Goal: Transaction & Acquisition: Purchase product/service

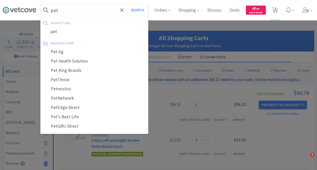
select select "1"
select select "3"
select select "1"
select select "3"
select select "1"
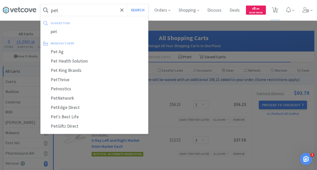
click at [70, 11] on input "pet" at bounding box center [94, 10] width 107 height 12
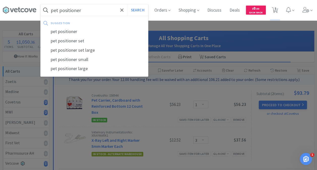
type input "pet positioner"
click at [127, 4] on button "Search" at bounding box center [137, 10] width 21 height 12
select select "1"
select select "3"
select select "1"
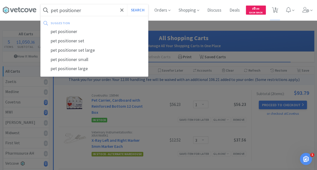
select select "3"
select select "1"
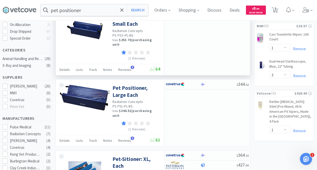
scroll to position [99, 0]
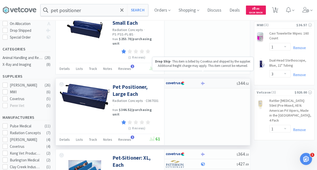
click at [202, 81] on icon at bounding box center [203, 83] width 4 height 4
select select "1"
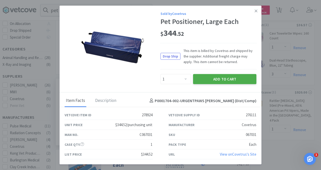
click at [222, 81] on button "Add to Cart" at bounding box center [224, 79] width 63 height 10
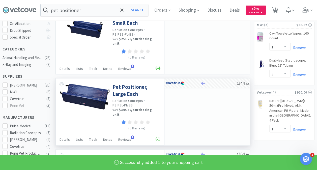
select select "2"
select select "3"
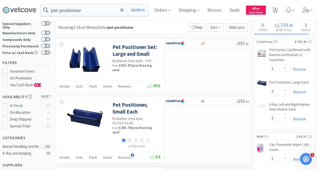
scroll to position [16, 0]
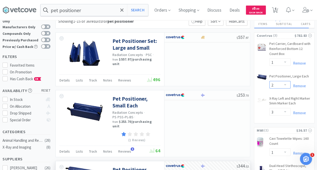
click at [284, 84] on select "Enter Quantity 1 2 3 4 5 6 7 8 9 10 11 12 13 14 15 16 17 18 19 20 Enter Quantity" at bounding box center [279, 85] width 21 height 8
click at [269, 81] on select "Enter Quantity 1 2 3 4 5 6 7 8 9 10 11 12 13 14 15 16 17 18 19 20 Enter Quantity" at bounding box center [279, 85] width 21 height 8
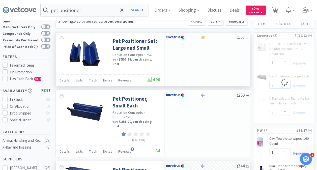
select select "1"
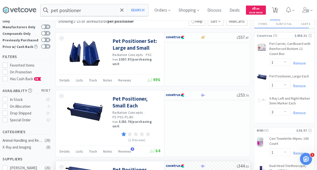
click at [276, 9] on span "6" at bounding box center [275, 8] width 2 height 20
select select "1"
select select "3"
select select "1"
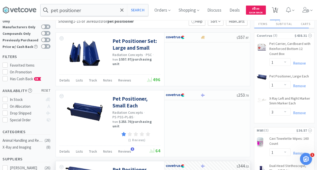
select select "3"
select select "1"
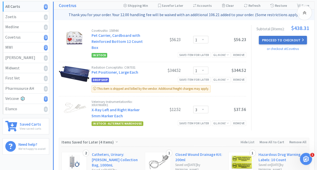
scroll to position [65, 0]
click at [280, 38] on button "Proceed to Checkout" at bounding box center [283, 40] width 48 height 9
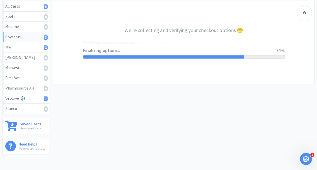
select select "ACCOUNT"
select select "cvt-standard-net"
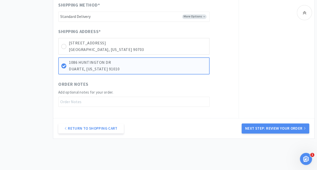
scroll to position [287, 0]
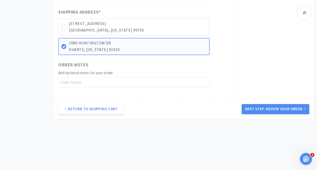
click at [306, 159] on icon "Open Intercom Messenger" at bounding box center [306, 159] width 4 height 4
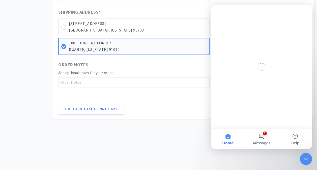
scroll to position [0, 0]
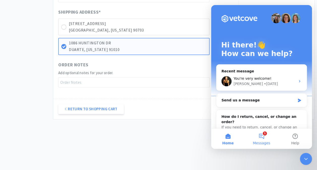
click at [262, 135] on button "1 Messages" at bounding box center [261, 139] width 34 height 20
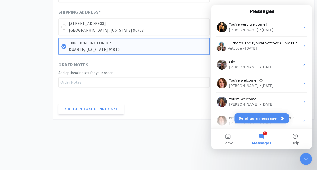
click at [305, 158] on icon "Close Intercom Messenger" at bounding box center [306, 159] width 6 height 6
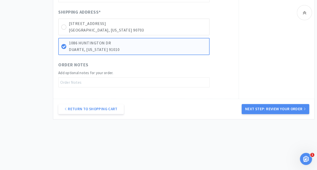
click at [275, 106] on button "Next Step: Review Your Order" at bounding box center [275, 109] width 68 height 10
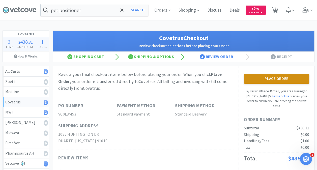
click at [279, 77] on button "Place Order" at bounding box center [276, 79] width 65 height 10
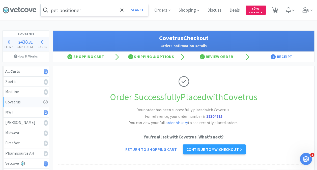
click at [94, 10] on input "pet positioner" at bounding box center [94, 10] width 107 height 12
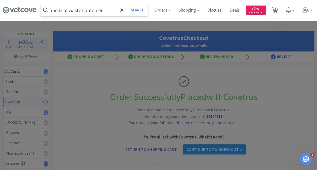
type input "medical waste container"
click at [127, 4] on button "Search" at bounding box center [137, 10] width 21 height 12
select select "1"
select select "3"
select select "1"
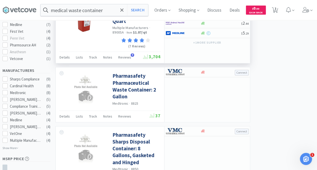
scroll to position [212, 0]
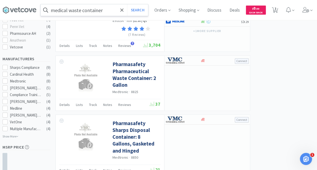
click at [98, 9] on input "medical waste container" at bounding box center [94, 10] width 107 height 12
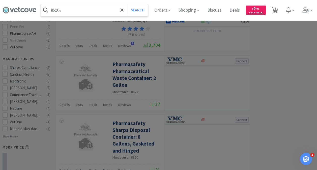
click at [127, 4] on button "Search" at bounding box center [137, 10] width 21 height 12
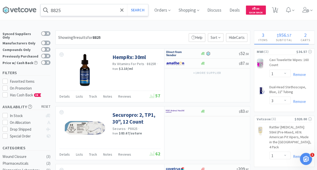
click at [74, 9] on input "8825" at bounding box center [94, 10] width 107 height 12
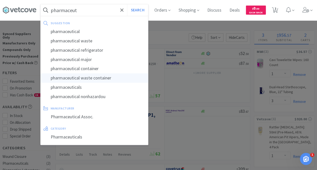
click at [95, 78] on div "pharmaceutical waste container" at bounding box center [94, 77] width 107 height 9
type input "pharmaceutical waste container"
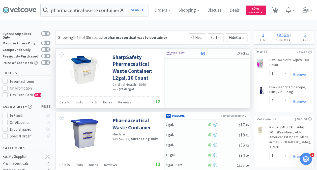
scroll to position [76, 0]
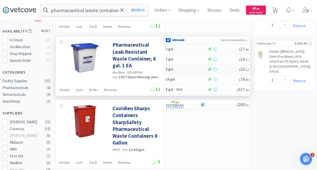
click at [179, 67] on h5 "8 gal." at bounding box center [186, 69] width 40 height 4
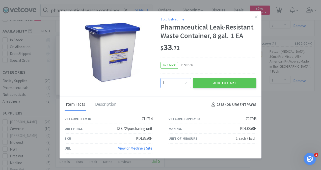
click at [185, 85] on select "Enter Quantity 1 2 3 4 5 6 7 8 9 10 11 12 13 14 15 16 17 18 19 20 Enter Quantity" at bounding box center [175, 83] width 30 height 10
select select "2"
click at [160, 78] on select "Enter Quantity 1 2 3 4 5 6 7 8 9 10 11 12 13 14 15 16 17 18 19 20 Enter Quantity" at bounding box center [175, 83] width 30 height 10
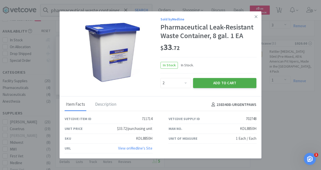
click at [227, 81] on button "Add to Cart" at bounding box center [224, 83] width 63 height 10
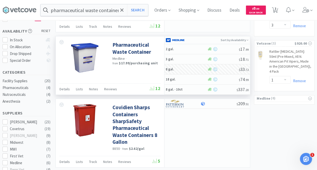
select select "2"
click at [75, 9] on input "pharmaceutical waste container" at bounding box center [94, 10] width 107 height 12
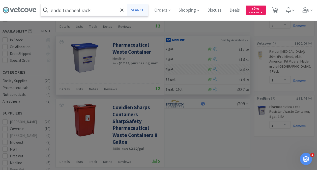
type input "endo tracheal rack"
click at [142, 9] on button "Search" at bounding box center [137, 10] width 21 height 12
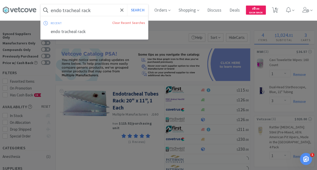
click at [96, 11] on input "endo tracheal rack" at bounding box center [94, 10] width 107 height 12
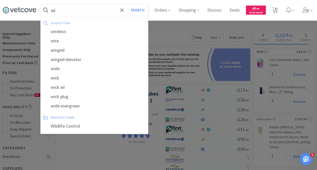
type input "w"
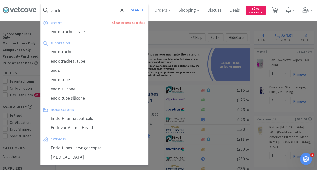
type input "endo"
